Goal: Task Accomplishment & Management: Complete application form

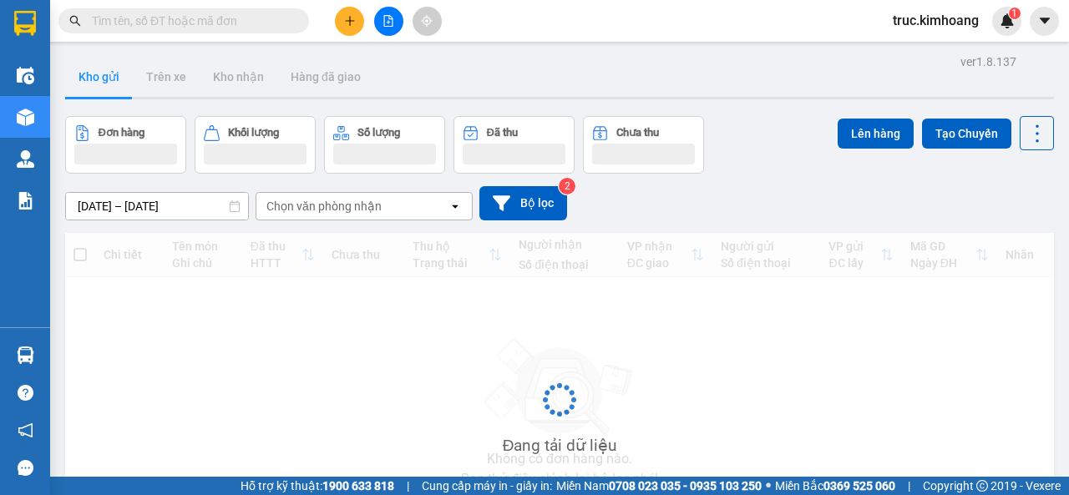
click at [351, 30] on button at bounding box center [349, 21] width 29 height 29
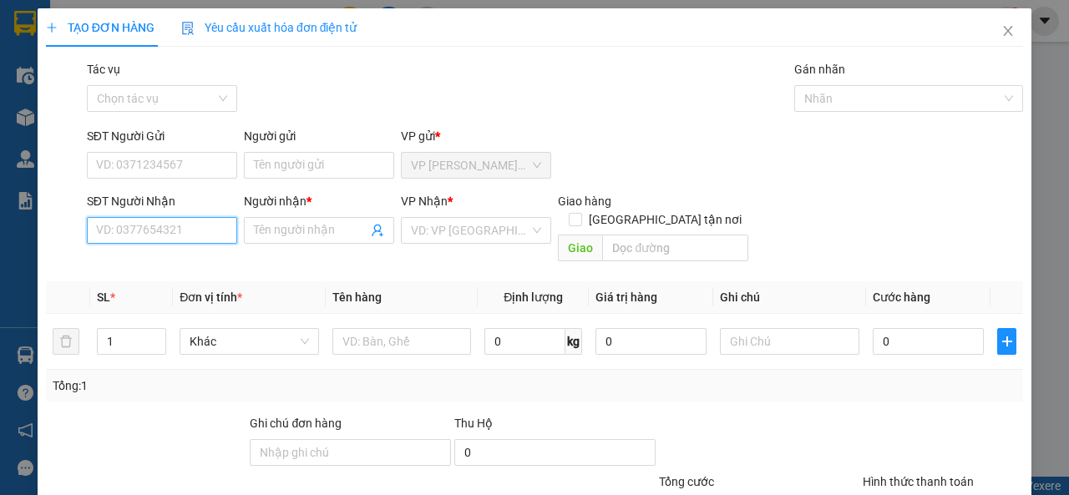
click at [198, 240] on input "SĐT Người Nhận" at bounding box center [162, 230] width 150 height 27
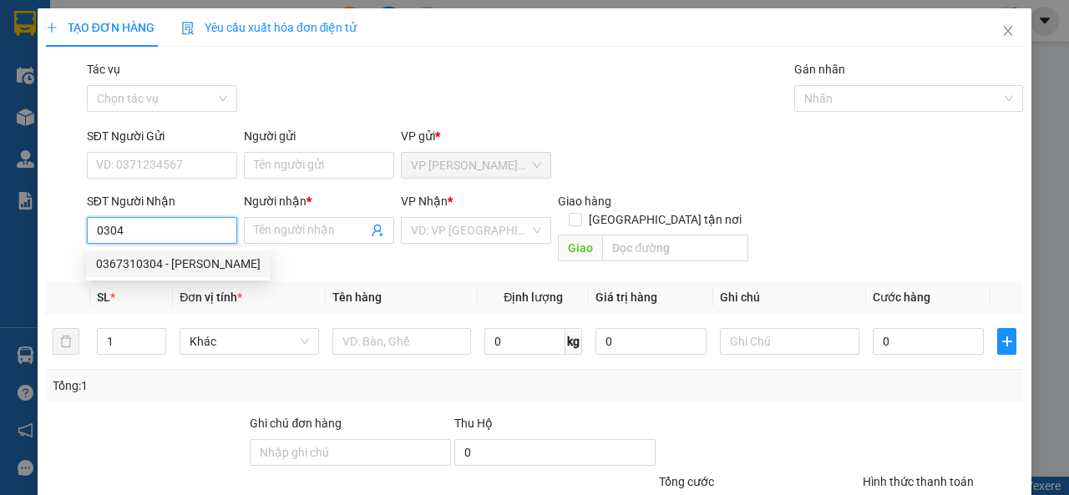
click at [195, 266] on div "0367310304 - [PERSON_NAME]" at bounding box center [178, 264] width 164 height 18
type input "0367310304"
type input "TUẤN"
type input "CX [PERSON_NAME]"
type input "50.000"
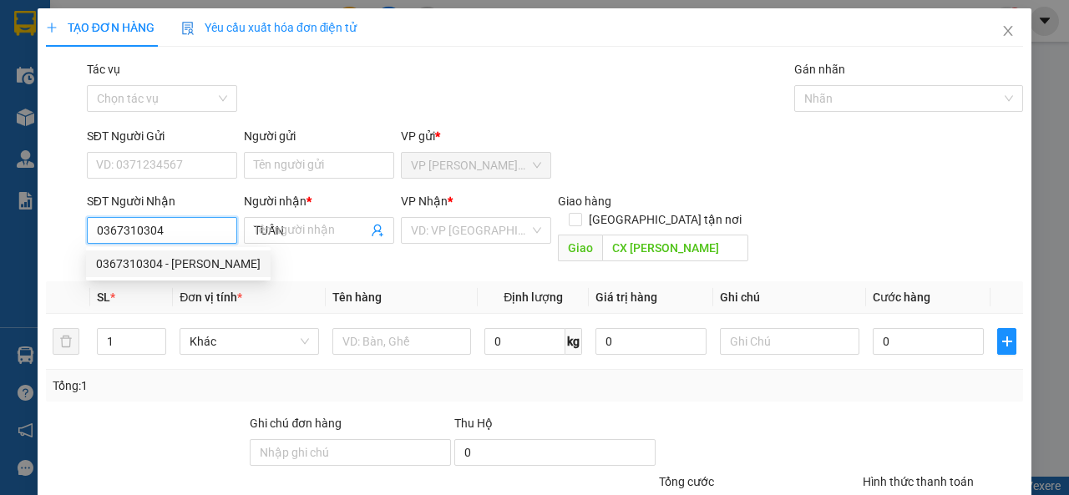
type input "50.000"
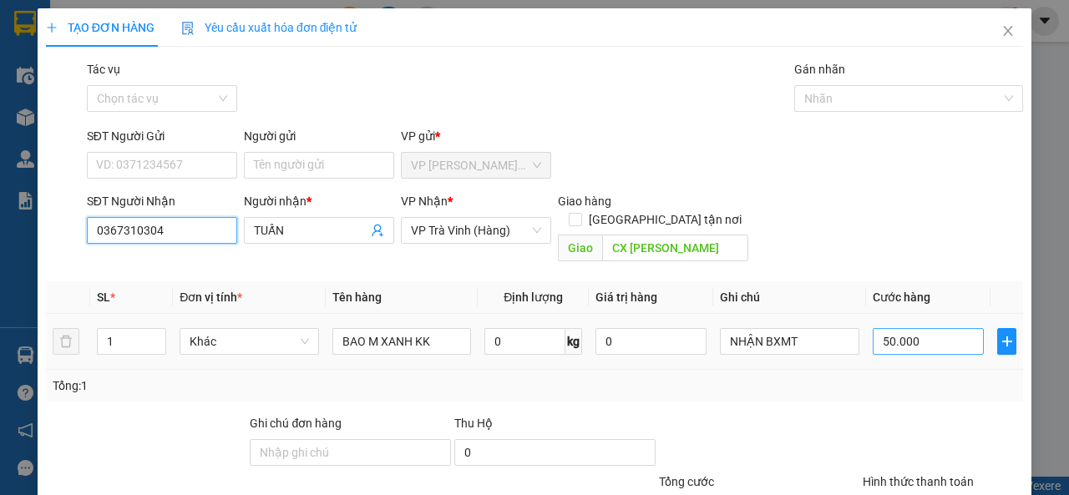
type input "0367310304"
click at [917, 328] on input "50.000" at bounding box center [928, 341] width 111 height 27
type input "6"
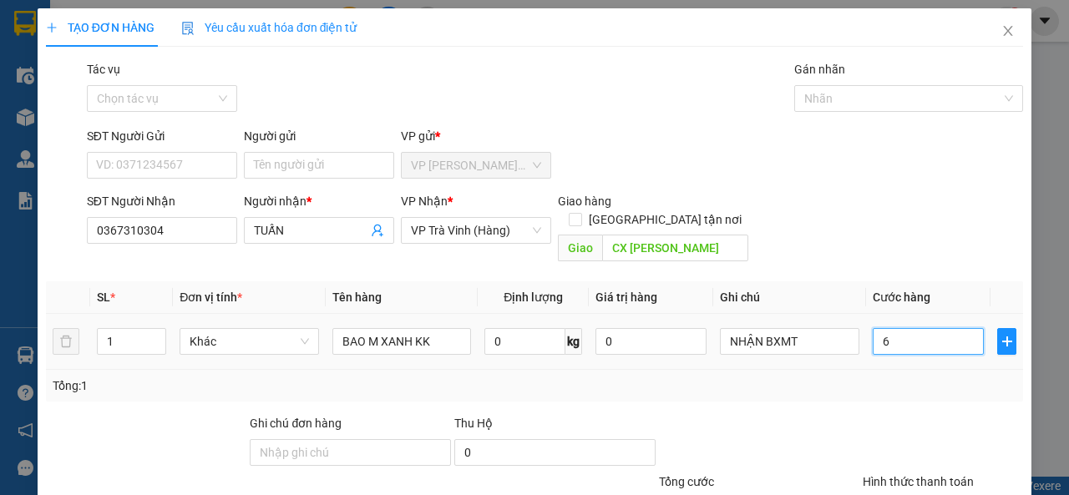
type input "60"
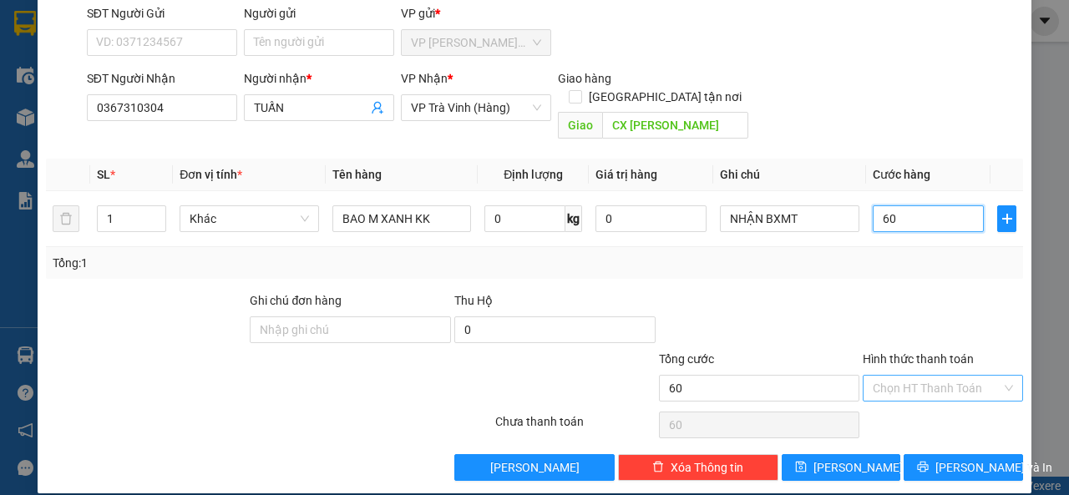
type input "60"
type input "60.000"
click at [921, 376] on input "Hình thức thanh toán" at bounding box center [937, 388] width 129 height 25
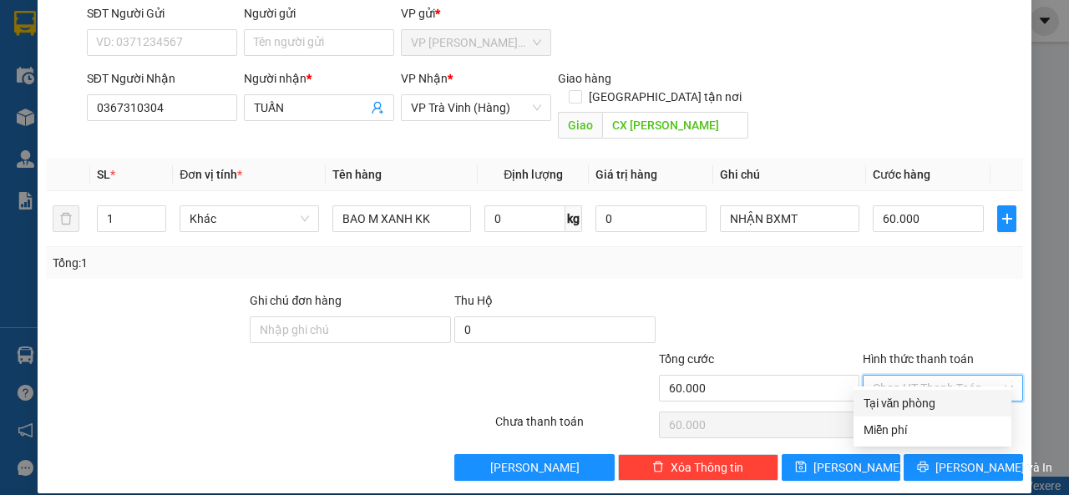
click at [924, 397] on div "Tại văn phòng" at bounding box center [932, 403] width 138 height 18
type input "0"
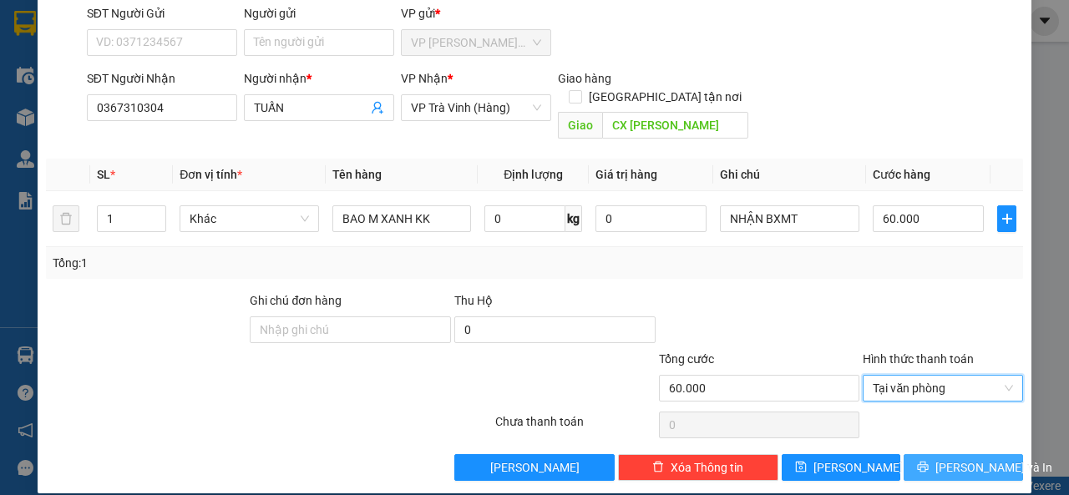
click at [928, 461] on icon "printer" at bounding box center [923, 467] width 12 height 12
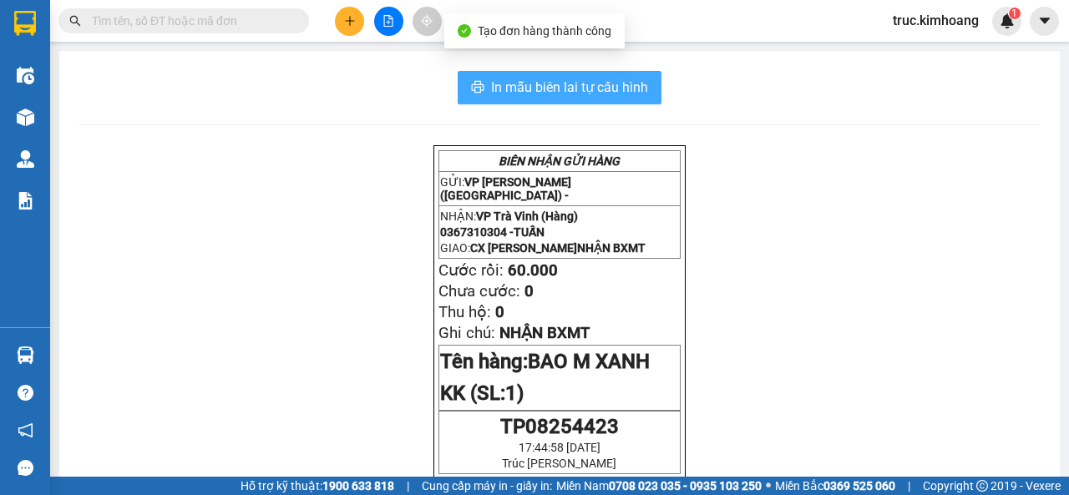
click at [573, 82] on span "In mẫu biên lai tự cấu hình" at bounding box center [569, 87] width 157 height 21
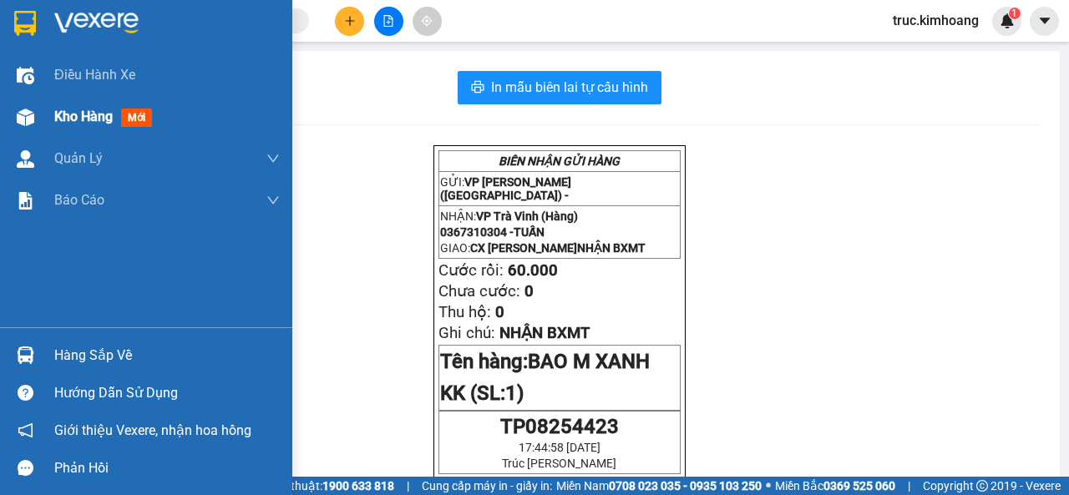
click at [41, 114] on div "Kho hàng mới" at bounding box center [146, 117] width 292 height 42
click at [132, 125] on span "mới" at bounding box center [136, 118] width 31 height 18
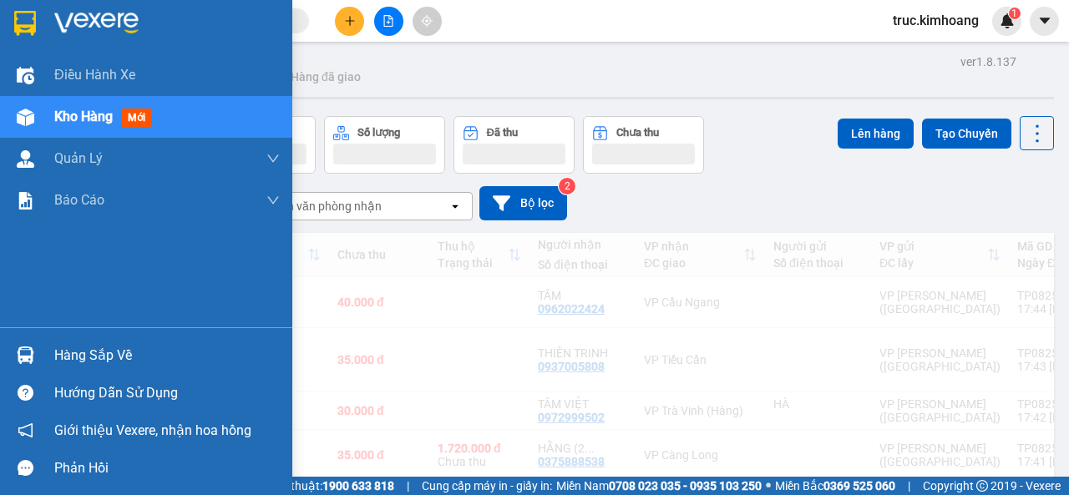
click at [79, 112] on span "Kho hàng" at bounding box center [83, 117] width 58 height 16
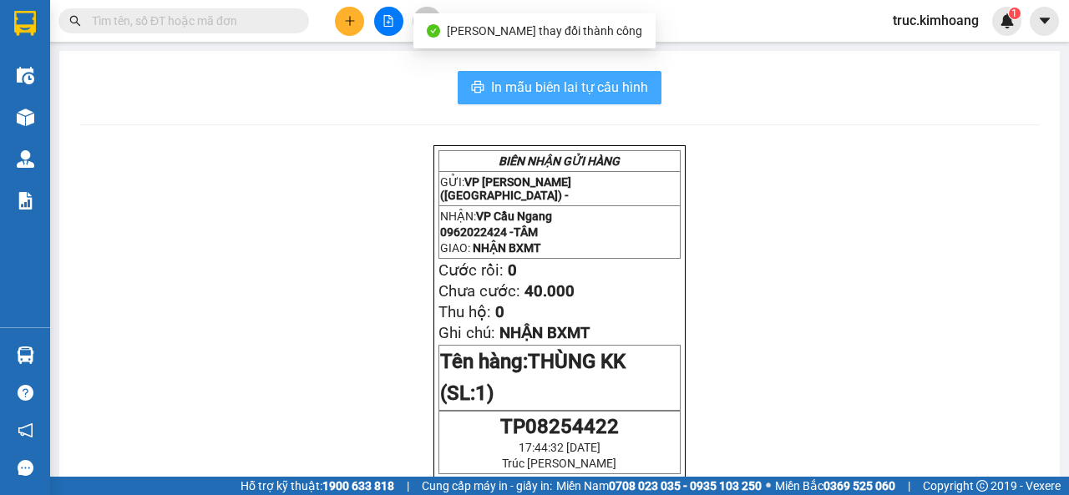
click at [597, 97] on span "In mẫu biên lai tự cấu hình" at bounding box center [569, 87] width 157 height 21
